Goal: Task Accomplishment & Management: Complete application form

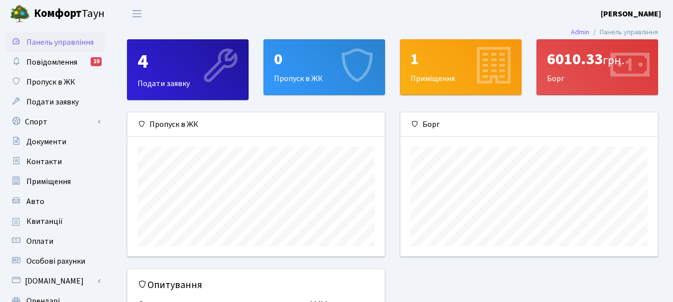
scroll to position [144, 257]
click at [303, 76] on div "0 Пропуск в ЖК" at bounding box center [324, 67] width 120 height 55
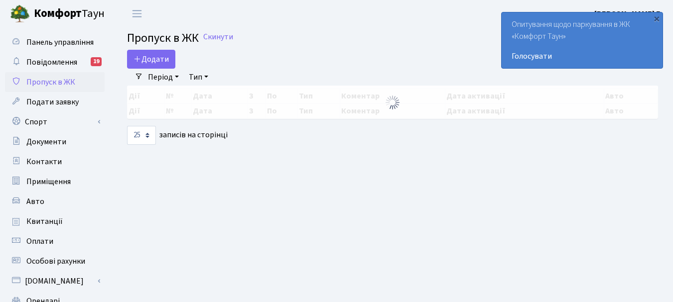
select select "25"
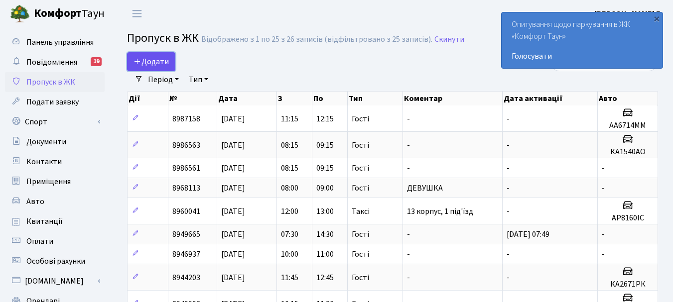
click at [155, 61] on span "Додати" at bounding box center [150, 61] width 35 height 11
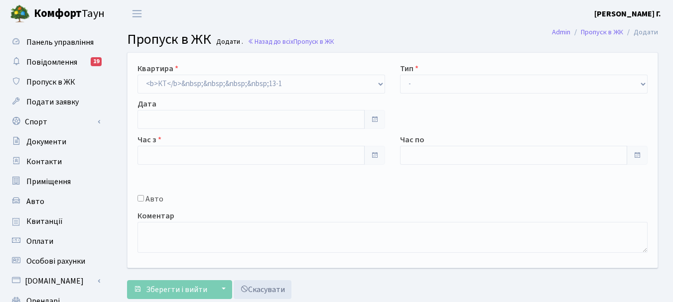
type input "[DATE]"
type input "09:00"
type input "10:15"
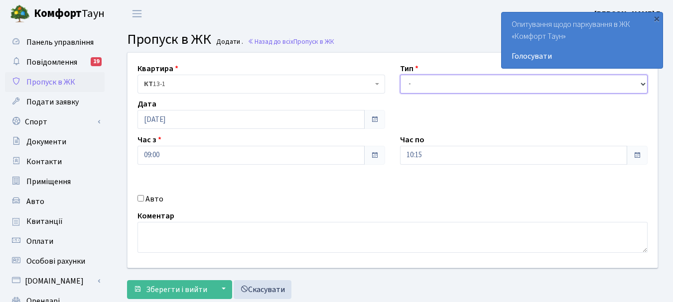
click at [643, 83] on select "- Доставка Таксі Гості Сервіс" at bounding box center [523, 84] width 247 height 19
select select "3"
click at [400, 75] on select "- Доставка Таксі Гості Сервіс" at bounding box center [523, 84] width 247 height 19
click at [140, 196] on input "Авто" at bounding box center [140, 198] width 6 height 6
checkbox input "true"
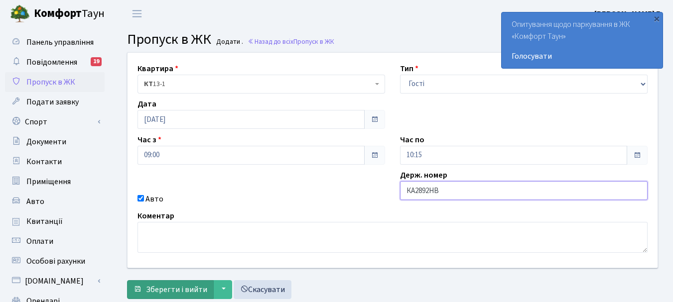
type input "КА2892НВ"
click at [173, 289] on span "Зберегти і вийти" at bounding box center [176, 289] width 61 height 11
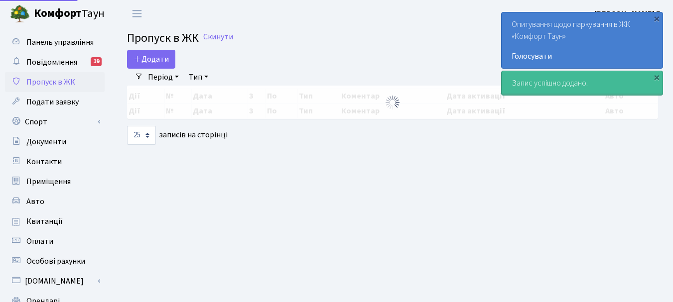
select select "25"
